Goal: Use online tool/utility

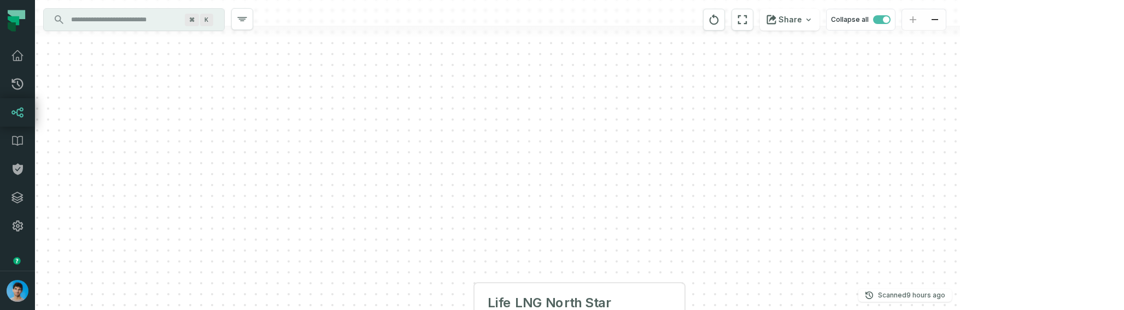
click at [315, 185] on div "+ Life LNG North Star LOOKER /looker/Shared/Company-Wide Dashboards 26 columns" at bounding box center [497, 155] width 925 height 310
click at [256, 126] on div "+ Life LNG North Star LOOKER /looker/Shared/Company-Wide Dashboards 26 columns" at bounding box center [497, 155] width 925 height 310
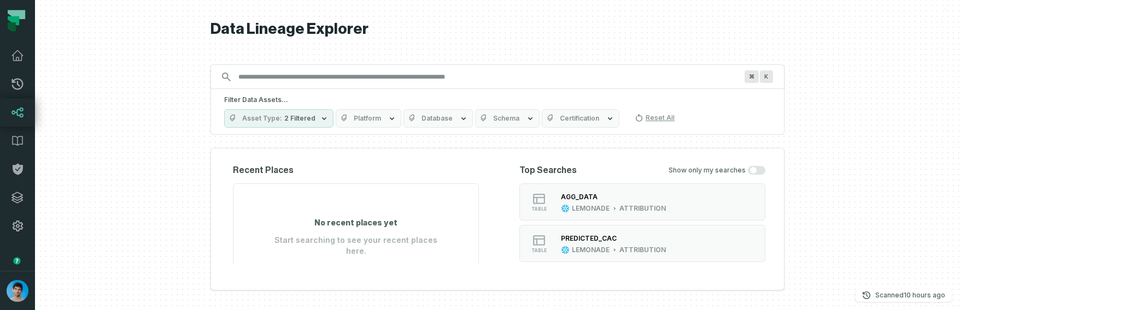
click at [315, 116] on span "2 Filtered" at bounding box center [299, 118] width 31 height 9
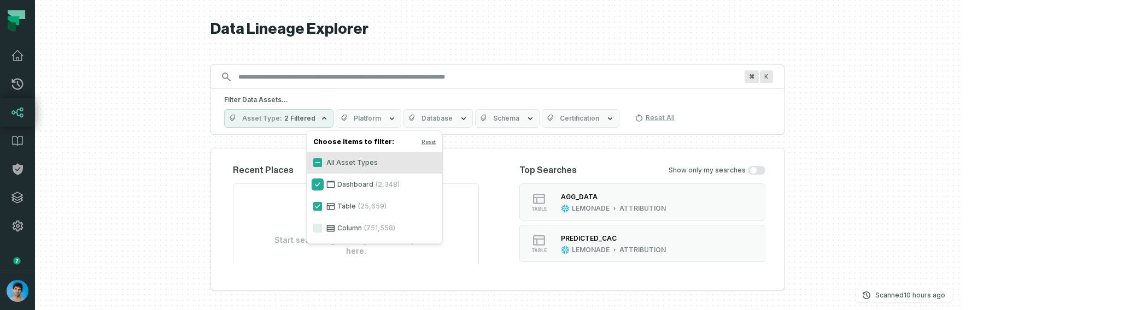
click at [316, 185] on button "Dashboard (2,348)" at bounding box center [317, 184] width 9 height 9
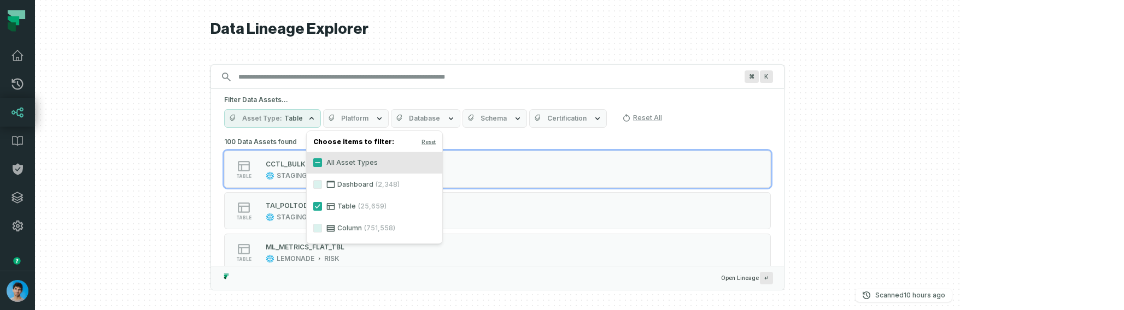
click at [113, 215] on div at bounding box center [497, 155] width 925 height 310
